Goal: Feedback & Contribution: Leave review/rating

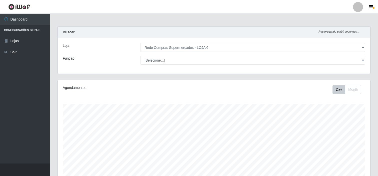
select select "398"
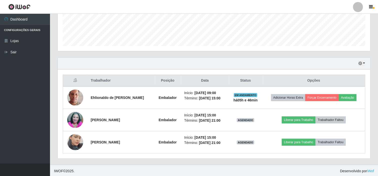
scroll to position [134, 0]
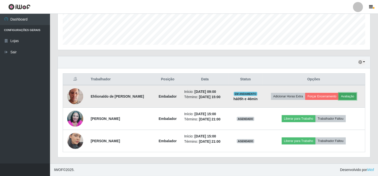
click at [348, 98] on button "Avaliação" at bounding box center [348, 96] width 18 height 7
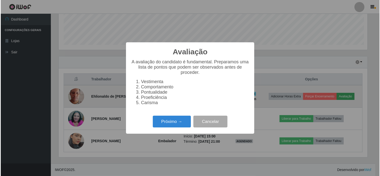
scroll to position [104, 310]
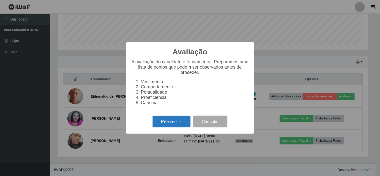
click at [172, 123] on button "Próximo →" at bounding box center [171, 122] width 38 height 12
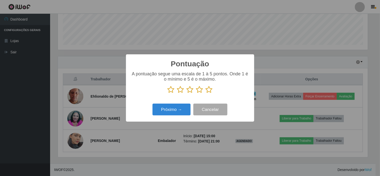
click at [211, 89] on icon at bounding box center [208, 90] width 7 height 8
click at [205, 93] on input "radio" at bounding box center [205, 93] width 0 height 0
click at [173, 114] on button "Próximo →" at bounding box center [171, 110] width 38 height 12
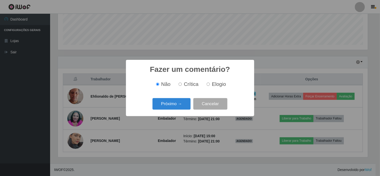
click at [220, 87] on span "Elogio" at bounding box center [219, 84] width 14 height 6
click at [210, 86] on input "Elogio" at bounding box center [207, 84] width 3 height 3
radio input "true"
click at [172, 104] on button "Próximo →" at bounding box center [171, 104] width 38 height 12
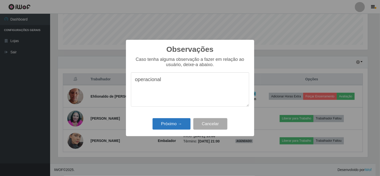
type textarea "operacional"
click at [173, 124] on button "Próximo →" at bounding box center [171, 124] width 38 height 12
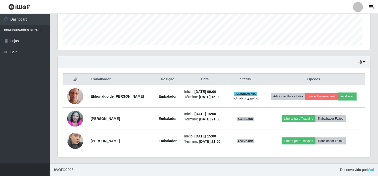
scroll to position [104, 313]
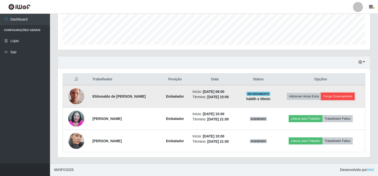
click at [343, 96] on button "Forçar Encerramento" at bounding box center [339, 96] width 34 height 7
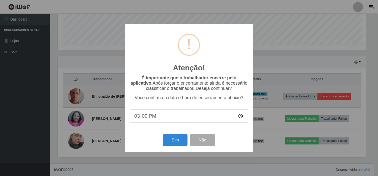
scroll to position [104, 310]
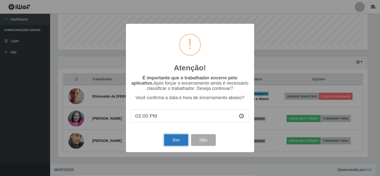
click at [180, 143] on button "Sim" at bounding box center [176, 140] width 24 height 12
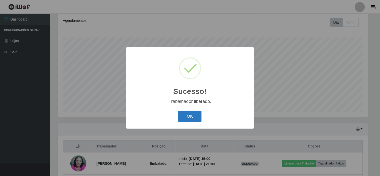
click at [186, 114] on button "OK" at bounding box center [189, 117] width 23 height 12
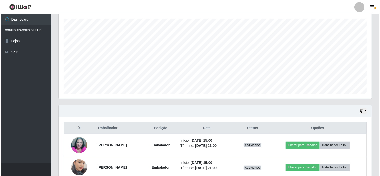
scroll to position [95, 0]
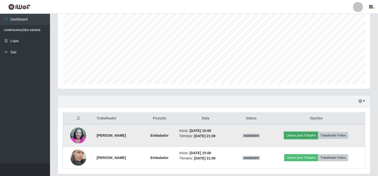
click at [306, 136] on button "Liberar para Trabalho" at bounding box center [302, 135] width 34 height 7
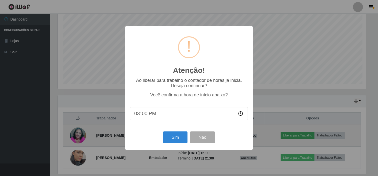
scroll to position [104, 310]
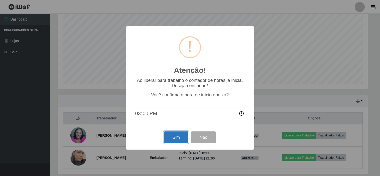
click at [175, 139] on button "Sim" at bounding box center [176, 137] width 24 height 12
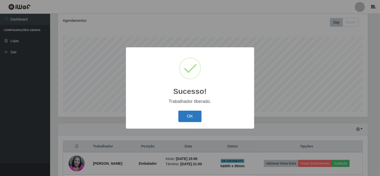
click at [181, 116] on button "OK" at bounding box center [189, 117] width 23 height 12
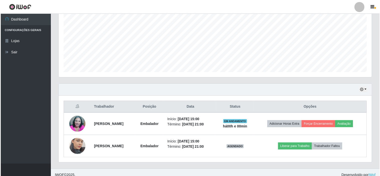
scroll to position [112, 0]
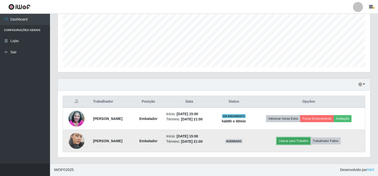
click at [294, 141] on button "Liberar para Trabalho" at bounding box center [294, 140] width 34 height 7
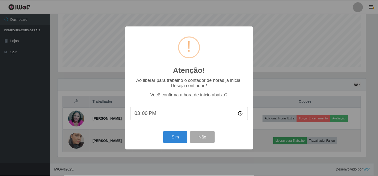
scroll to position [104, 310]
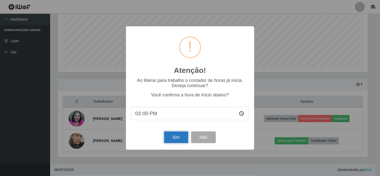
click at [179, 137] on button "Sim" at bounding box center [176, 137] width 24 height 12
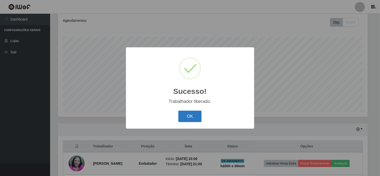
click at [195, 117] on button "OK" at bounding box center [189, 117] width 23 height 12
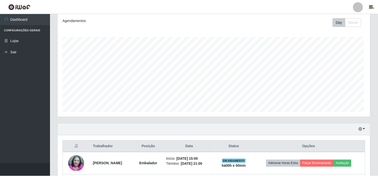
scroll to position [104, 313]
